Goal: Information Seeking & Learning: Learn about a topic

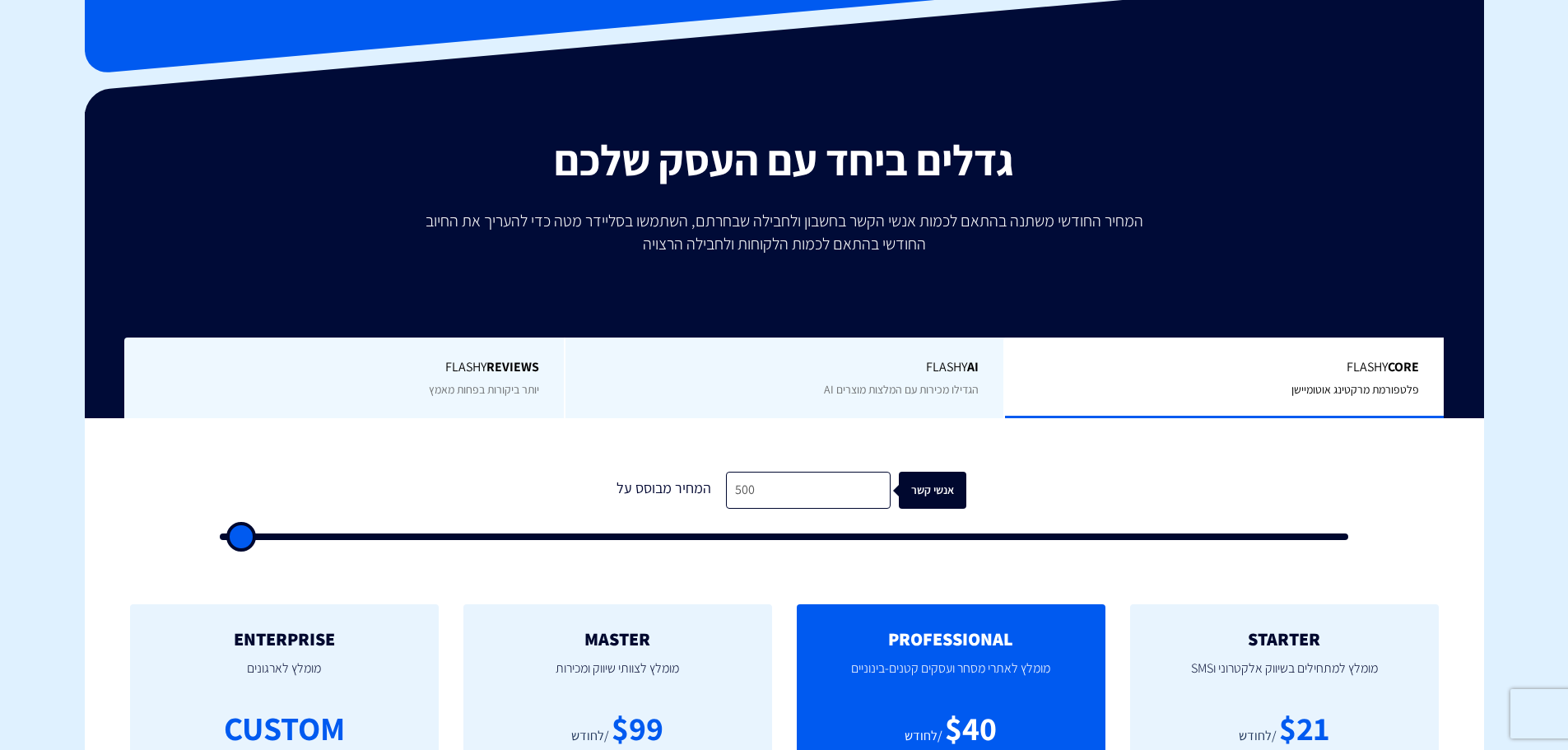
scroll to position [165, 0]
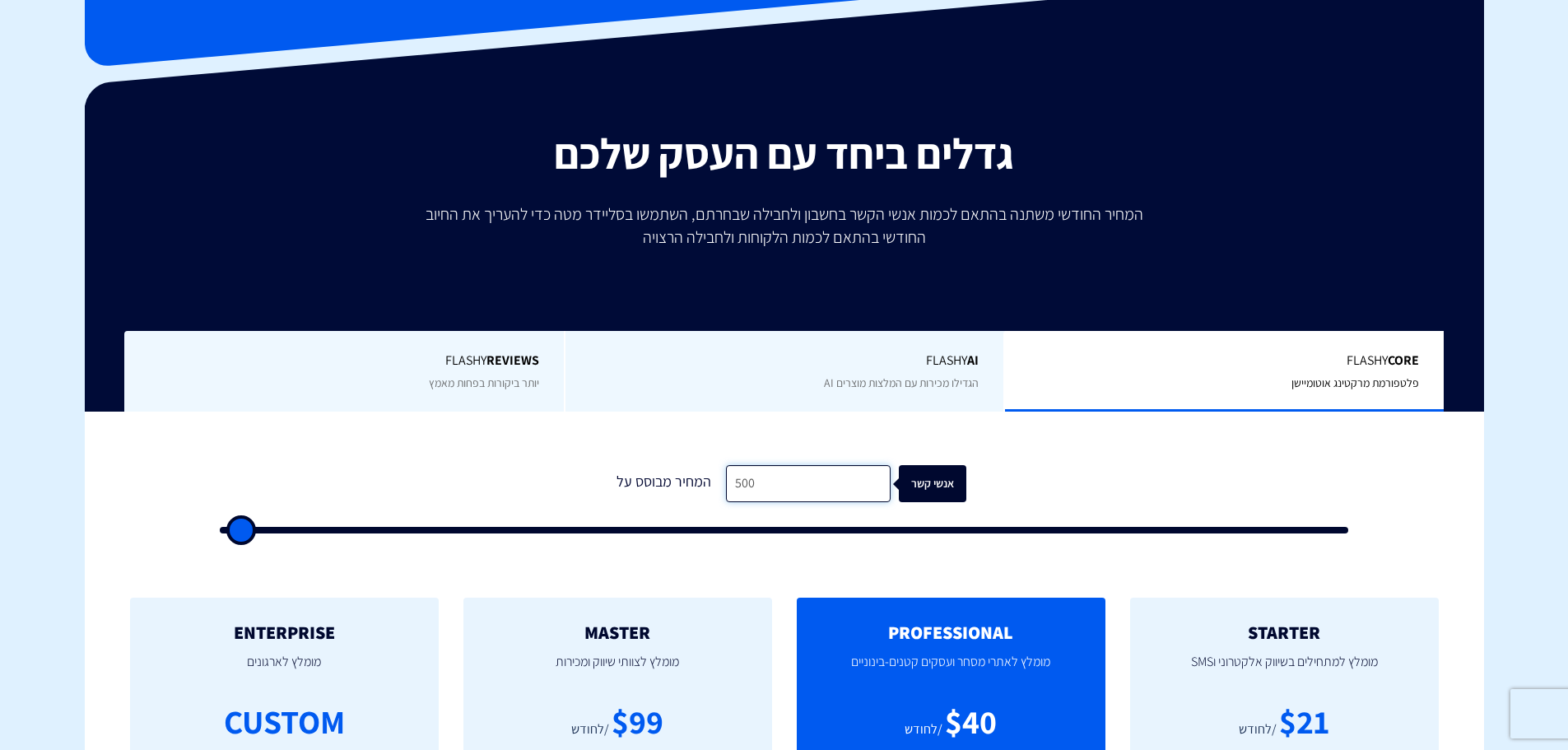
click at [750, 488] on input "500" at bounding box center [808, 484] width 165 height 37
type input "500"
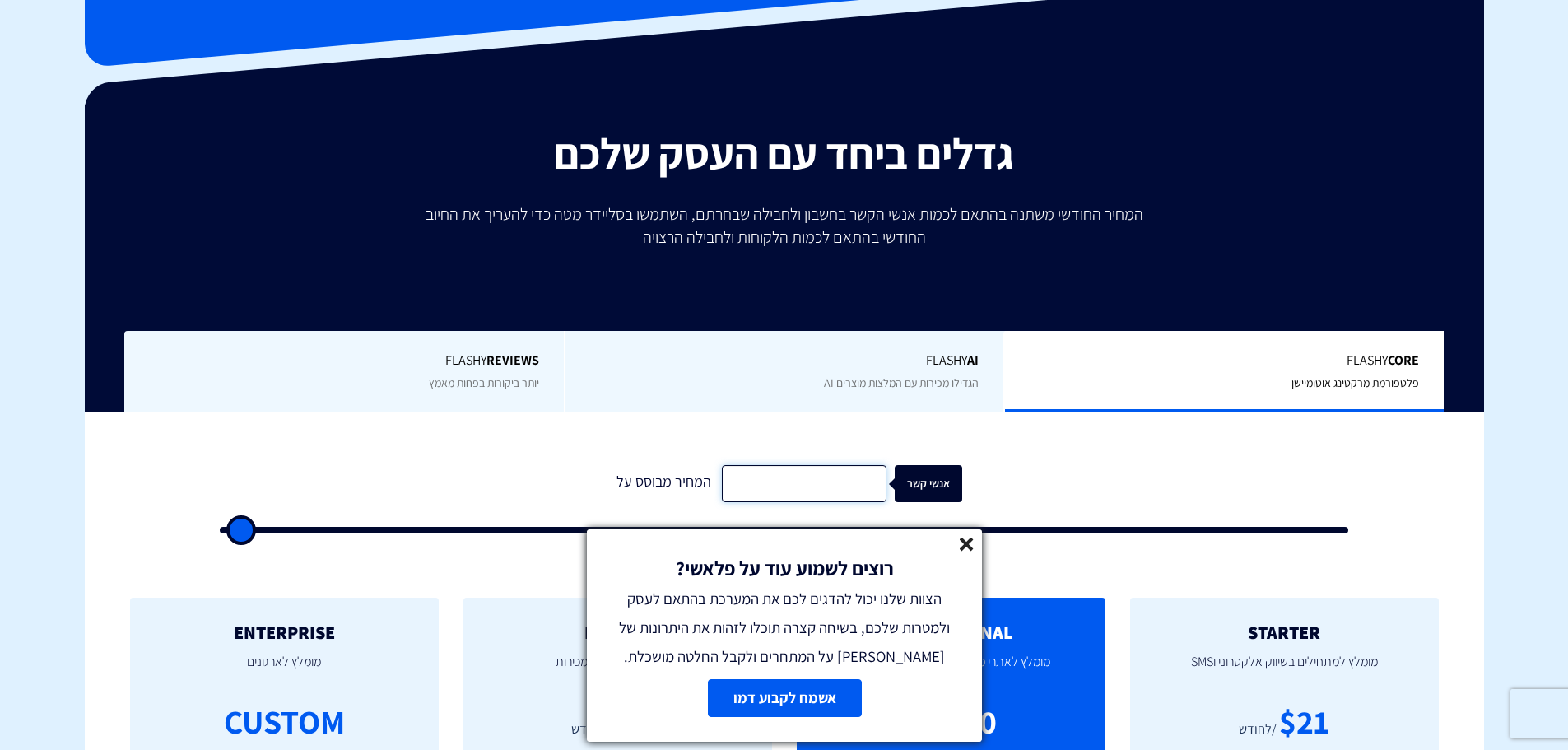
click at [834, 494] on input "text" at bounding box center [804, 484] width 165 height 37
type input "2"
type input "500"
type input "22"
type input "500"
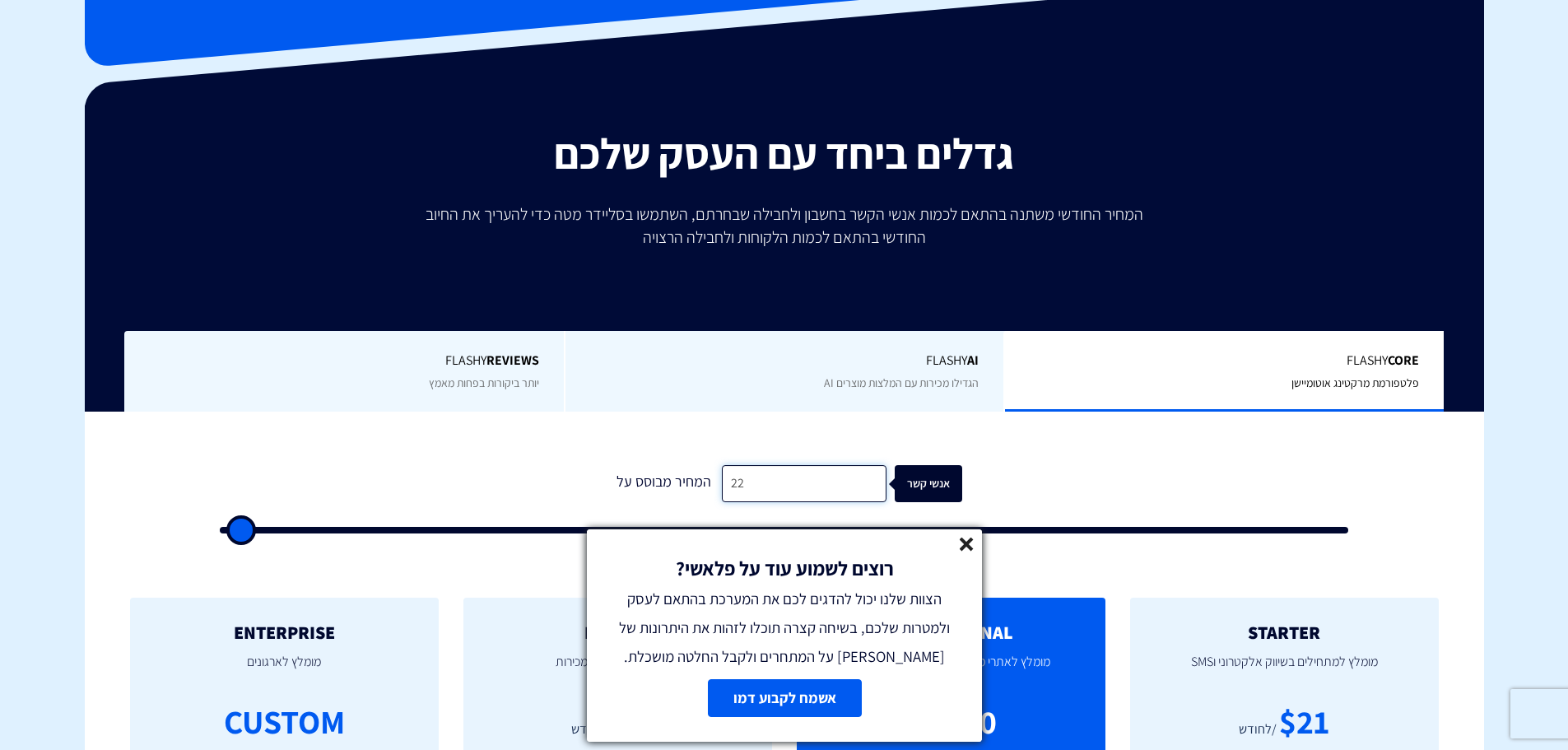
type input "225"
type input "500"
type input "2,251"
type input "2500"
type input "22,518"
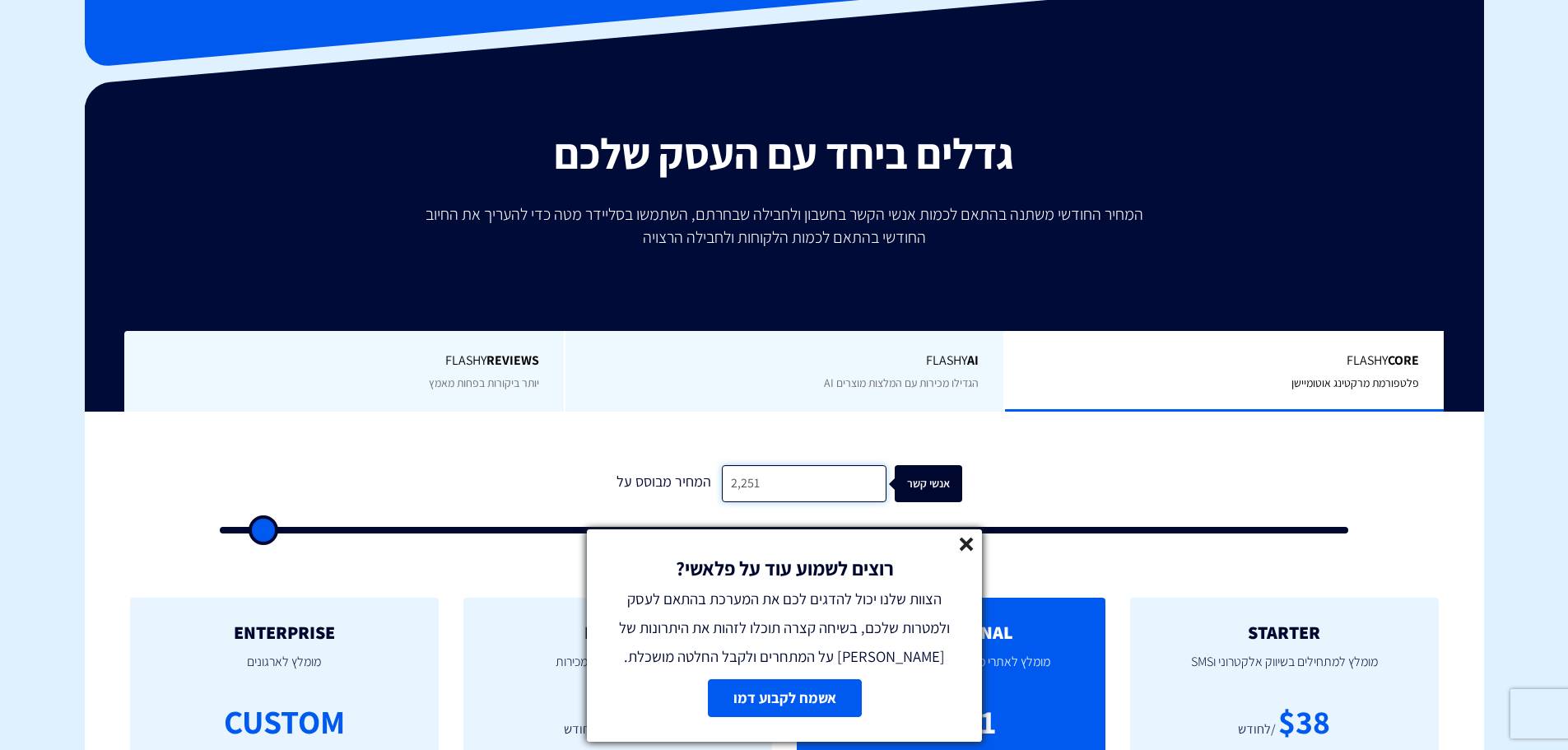
type input "22500"
type input "225,188"
type input "100000"
type input "225,188"
click at [968, 539] on icon at bounding box center [966, 544] width 14 height 14
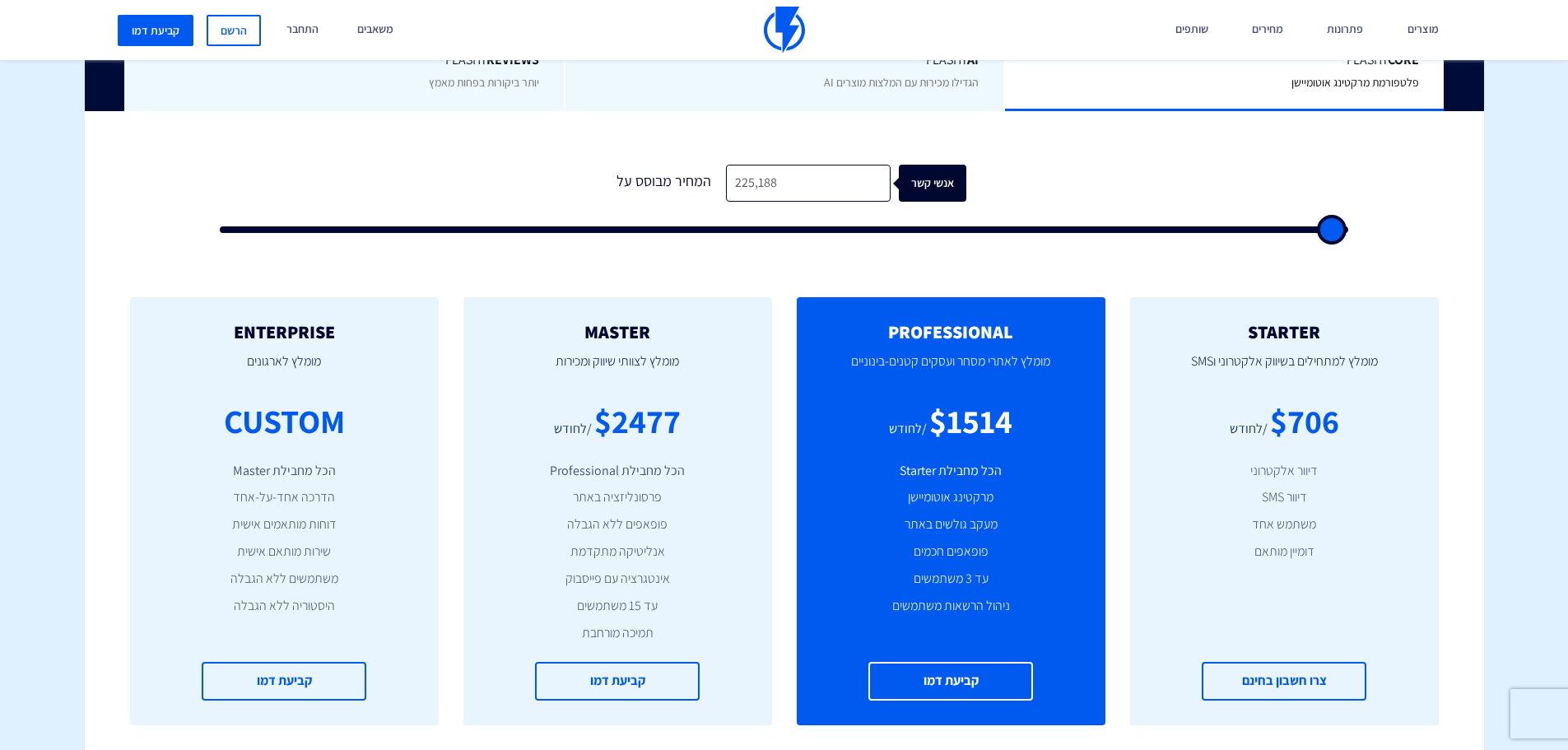
scroll to position [494, 0]
